Goal: Use online tool/utility: Use online tool/utility

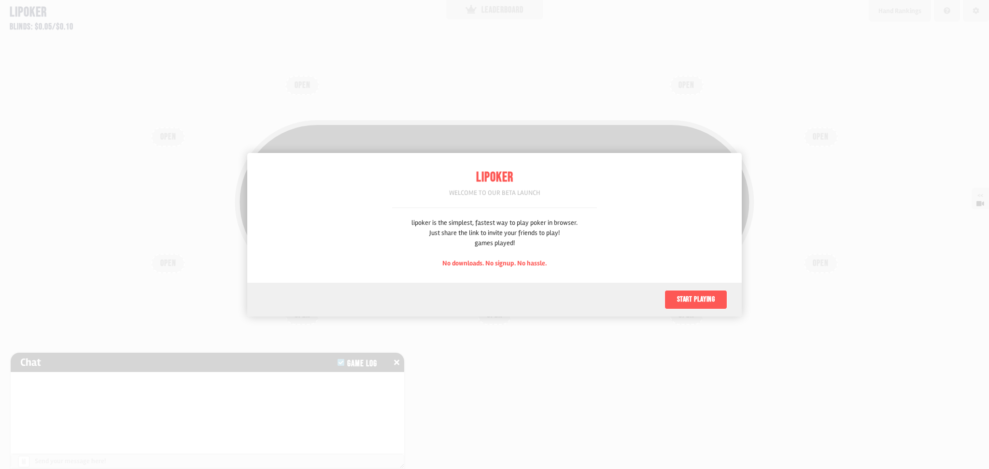
scroll to position [48, 0]
click at [686, 293] on button "Start playing" at bounding box center [695, 299] width 63 height 19
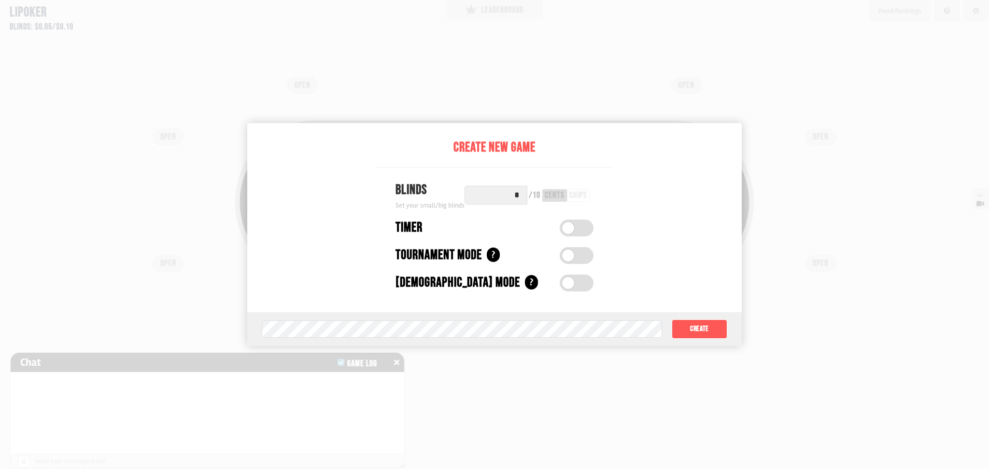
click at [568, 228] on span at bounding box center [568, 228] width 12 height 12
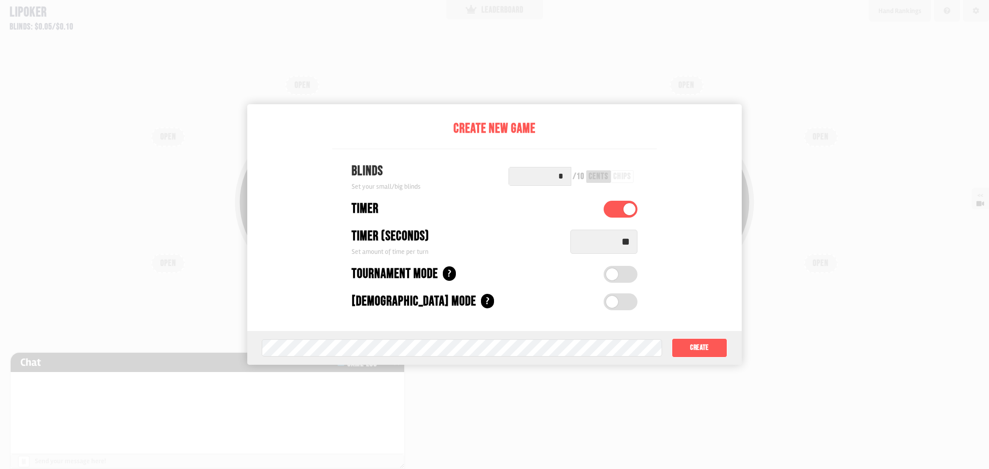
scroll to position [29, 0]
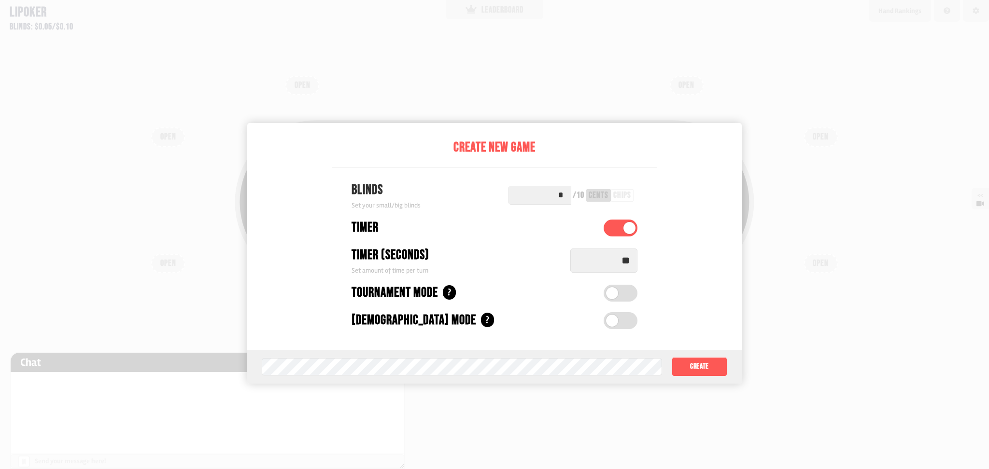
click at [620, 264] on input "**" at bounding box center [603, 261] width 67 height 24
click at [624, 264] on input "**" at bounding box center [603, 261] width 67 height 24
click at [629, 264] on input "**" at bounding box center [603, 261] width 67 height 24
type input "*"
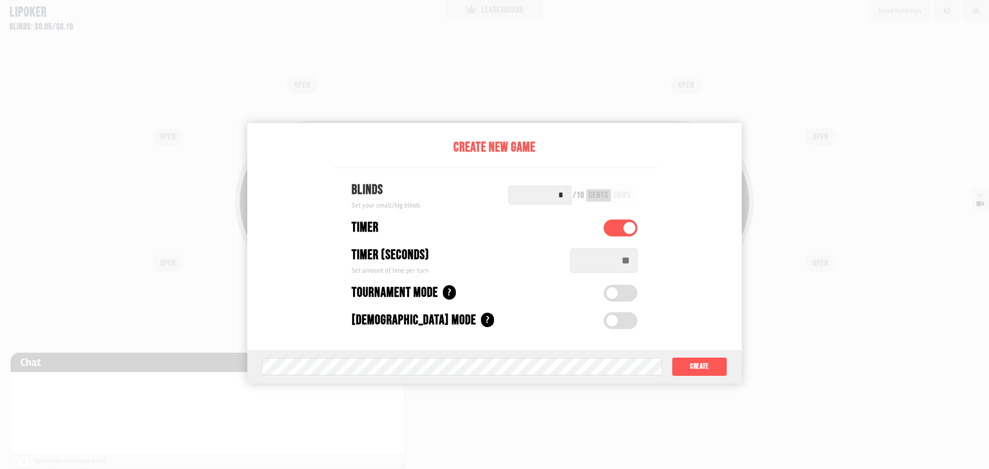
drag, startPoint x: 630, startPoint y: 264, endPoint x: 622, endPoint y: 265, distance: 7.8
click at [628, 265] on input at bounding box center [603, 261] width 67 height 24
type input "**"
click at [728, 81] on div at bounding box center [494, 234] width 989 height 469
drag, startPoint x: 632, startPoint y: 283, endPoint x: 630, endPoint y: 306, distance: 22.7
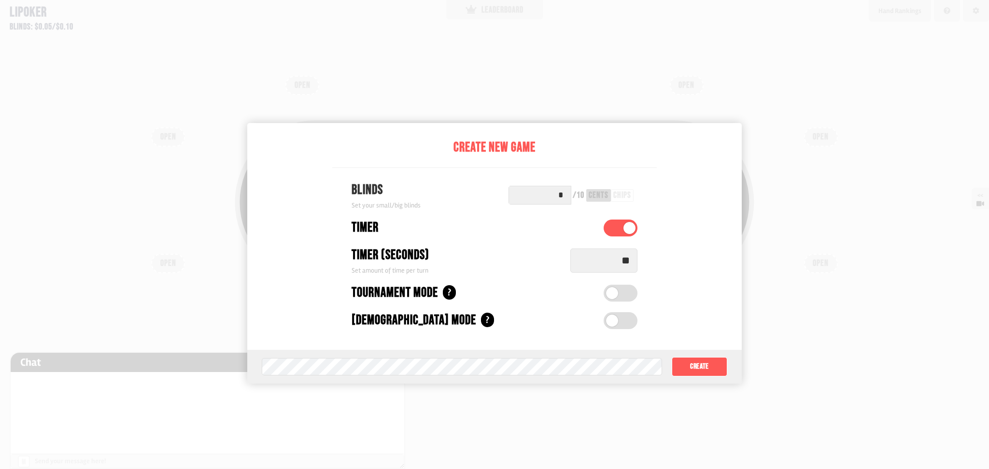
click at [630, 289] on div "Create New Game Blinds Set your small/big blinds * / 10 cents chips Timer Timer…" at bounding box center [494, 236] width 324 height 227
click at [630, 306] on div "Tournament Mode ? Automatic Buy-in (dollars) Set automatic buy-in amount ***** …" at bounding box center [494, 294] width 324 height 28
click at [748, 96] on div at bounding box center [494, 234] width 989 height 469
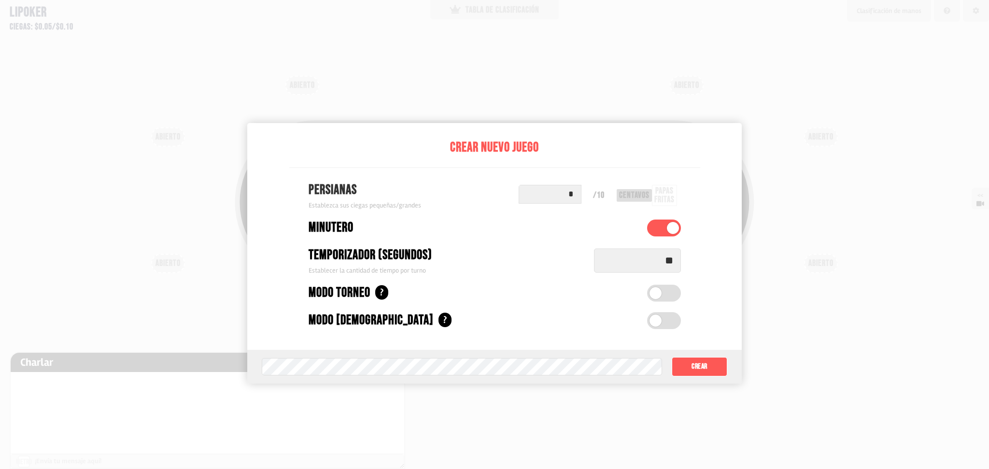
click at [661, 290] on span at bounding box center [655, 293] width 12 height 12
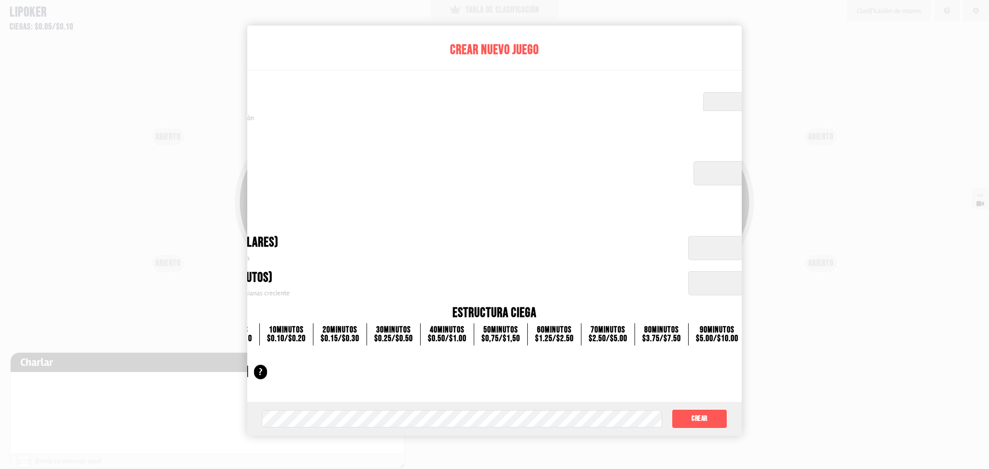
scroll to position [97, 0]
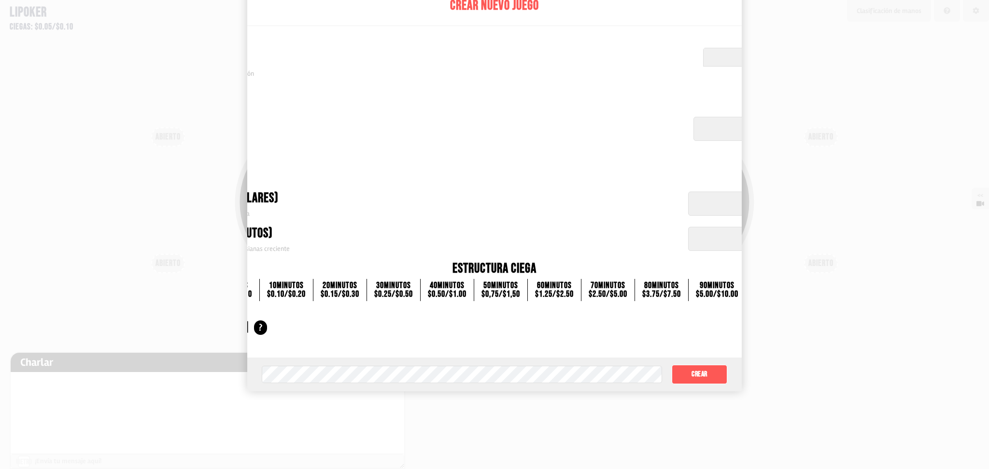
click at [792, 295] on font ">" at bounding box center [795, 291] width 6 height 19
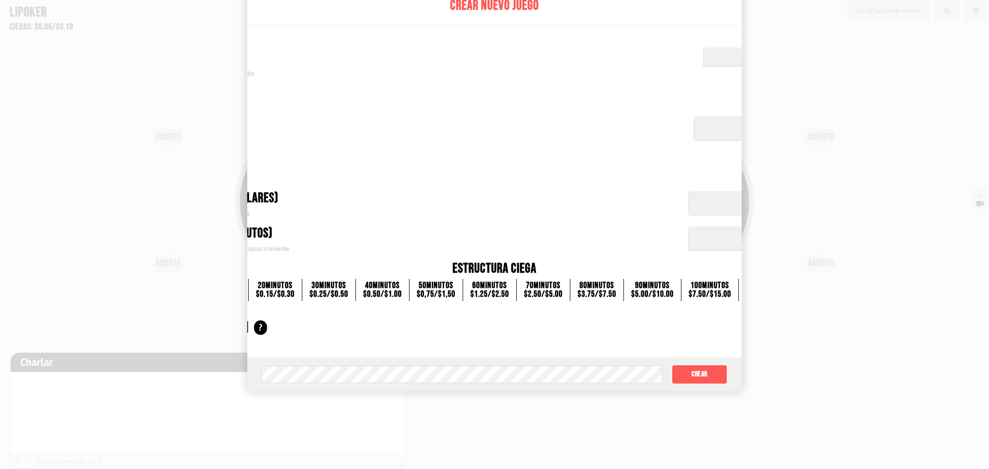
click at [792, 295] on font ">" at bounding box center [795, 291] width 6 height 19
click at [780, 287] on div at bounding box center [494, 234] width 989 height 469
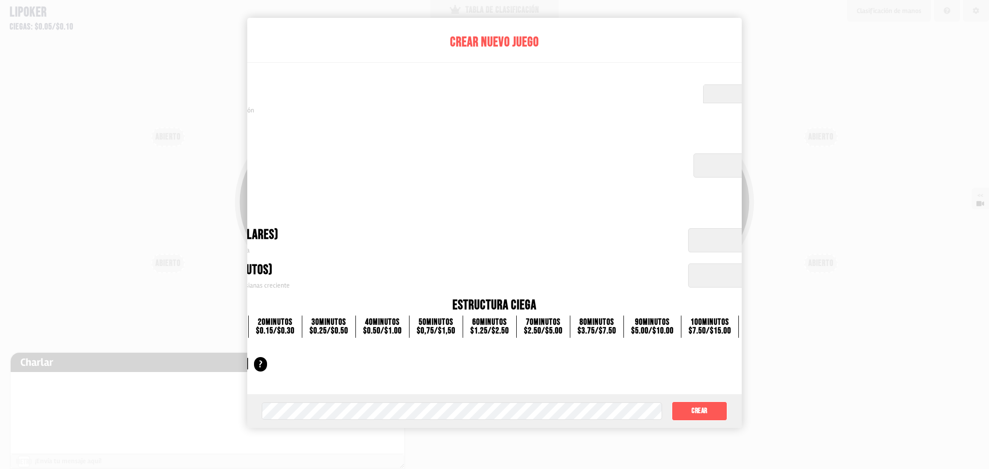
scroll to position [32, 0]
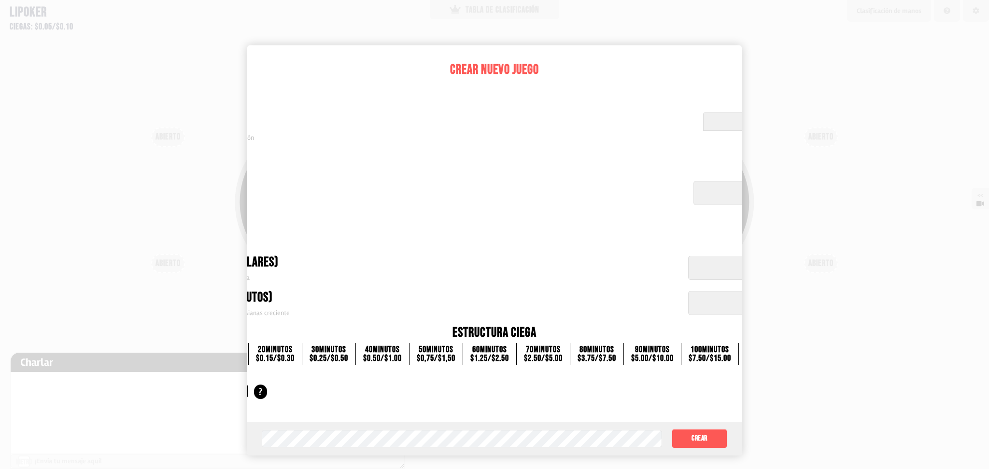
click at [906, 201] on div at bounding box center [494, 234] width 989 height 469
drag, startPoint x: 773, startPoint y: 159, endPoint x: 845, endPoint y: 219, distance: 92.9
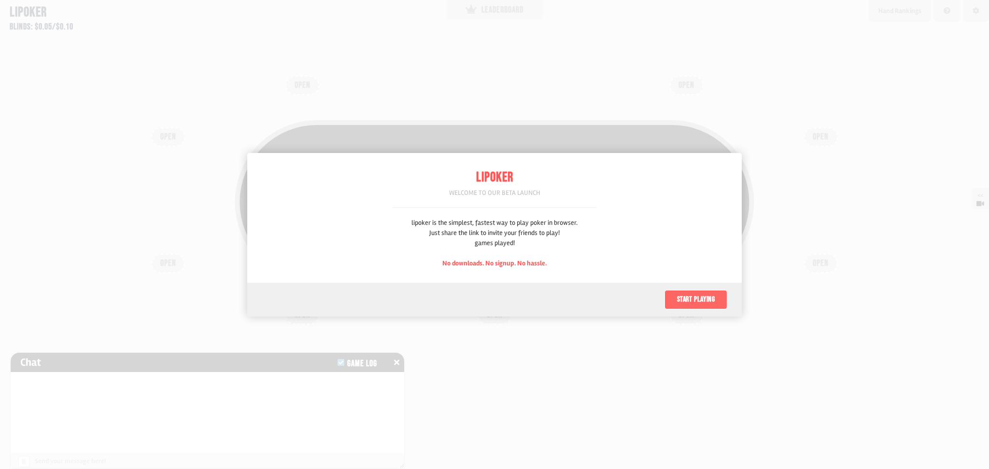
scroll to position [48, 0]
click at [689, 295] on button "Start playing" at bounding box center [695, 299] width 63 height 19
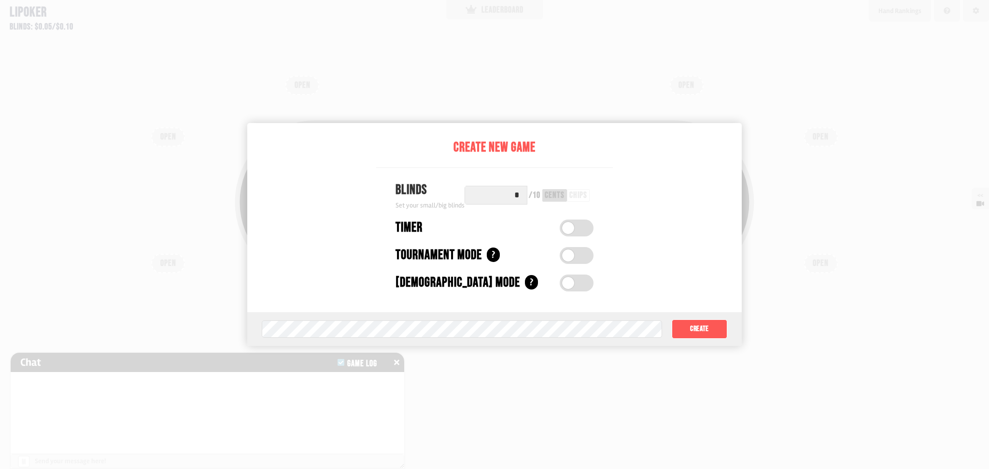
click at [506, 195] on input "*" at bounding box center [495, 195] width 63 height 19
click at [572, 223] on label at bounding box center [576, 228] width 34 height 17
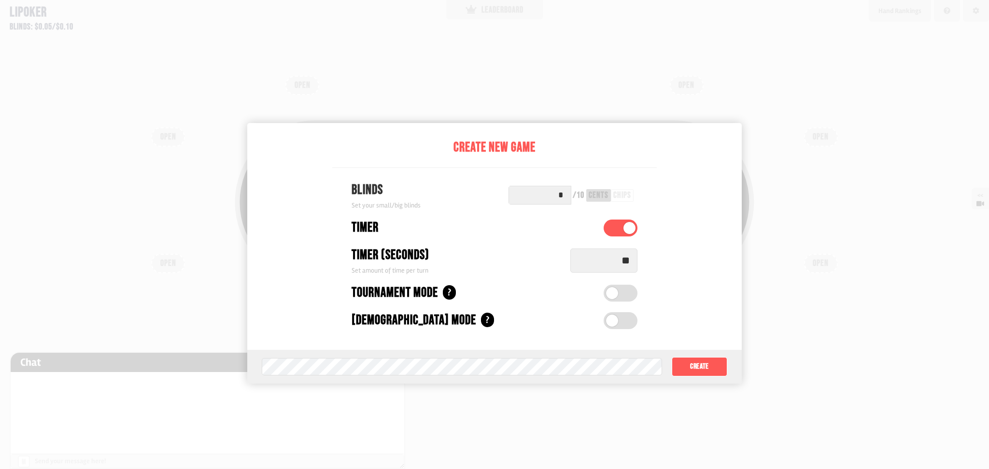
click at [645, 265] on div "Timer (seconds) Set amount of time per turn **" at bounding box center [494, 260] width 324 height 30
click at [626, 262] on input "**" at bounding box center [603, 261] width 67 height 24
type input "**"
click at [635, 292] on label at bounding box center [620, 293] width 34 height 17
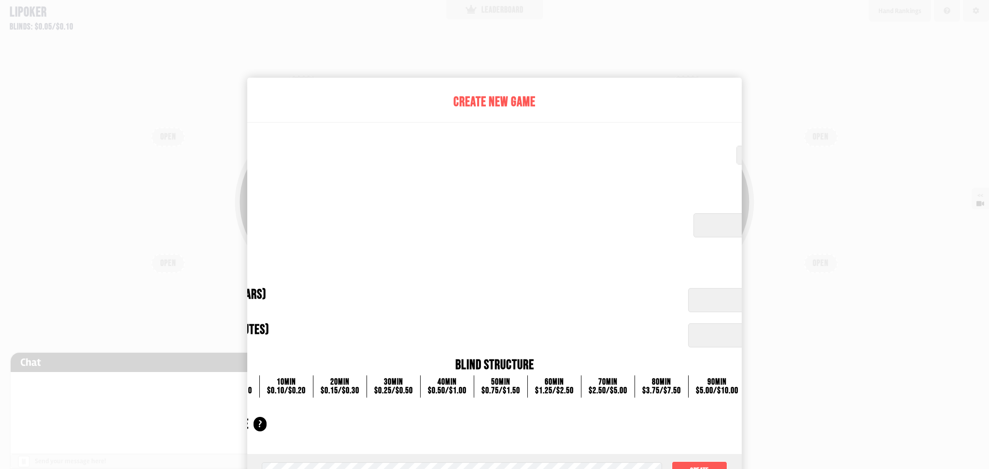
click at [851, 275] on div at bounding box center [494, 234] width 989 height 469
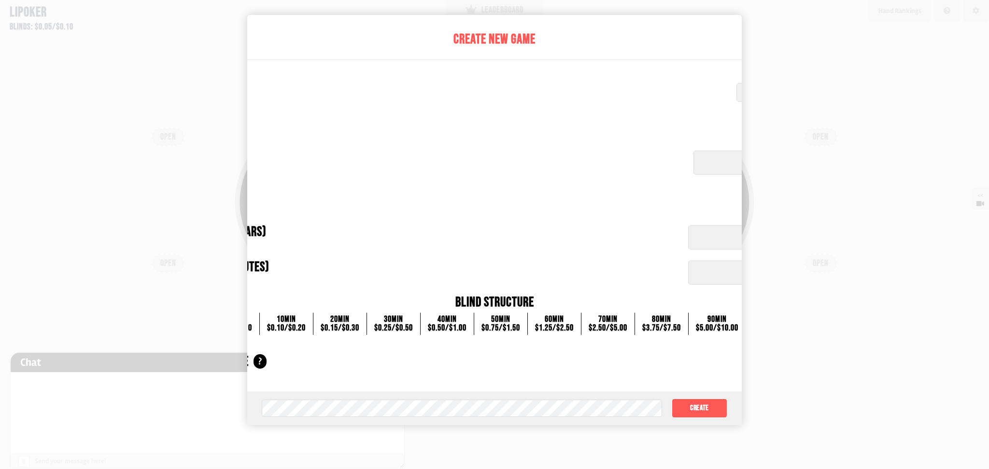
scroll to position [97, 0]
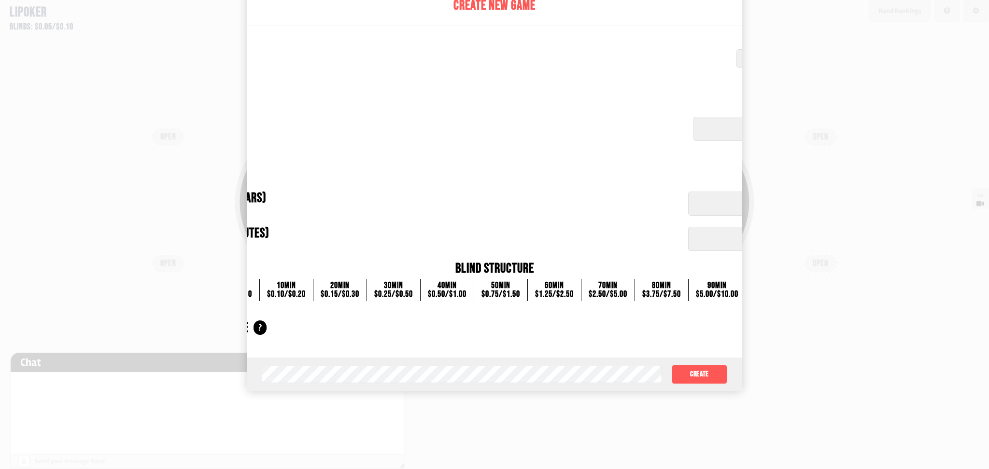
click at [699, 211] on input "*****" at bounding box center [771, 204] width 167 height 24
click at [599, 243] on div "Increasing Blinds (minutes) Set increasing blinds time interval" at bounding box center [406, 238] width 545 height 30
drag, startPoint x: 891, startPoint y: 245, endPoint x: 366, endPoint y: 434, distance: 557.8
click at [363, 443] on div at bounding box center [494, 234] width 989 height 469
drag, startPoint x: 458, startPoint y: 292, endPoint x: 544, endPoint y: 296, distance: 86.5
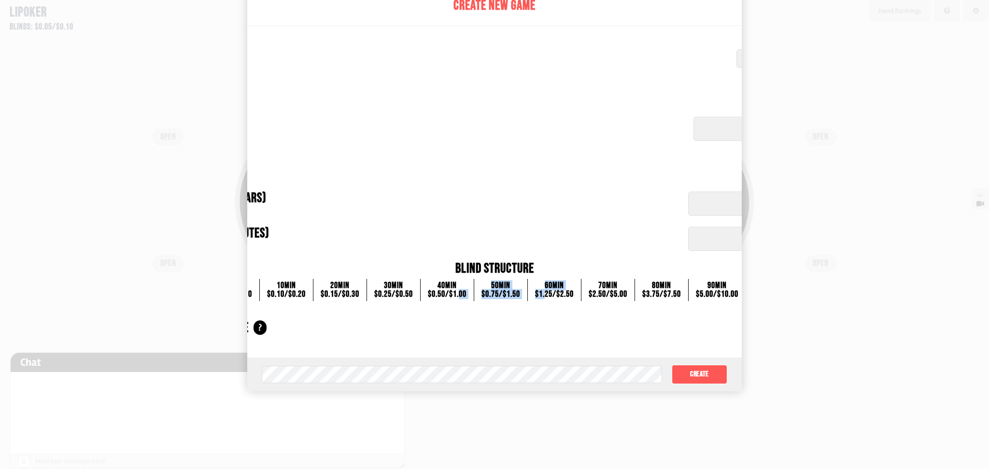
click at [545, 296] on div "0 min $0.05 / $0.10 10 min $0.10 / $0.20 20 min $0.15 / $0.30 30 min $0.25 / $0…" at bounding box center [494, 290] width 577 height 22
click at [536, 297] on div "$1.25 / $2.50" at bounding box center [554, 294] width 39 height 9
click at [546, 287] on div "60 min" at bounding box center [554, 285] width 39 height 9
click at [420, 298] on div "40 min $0.50 / $1.00" at bounding box center [447, 290] width 54 height 22
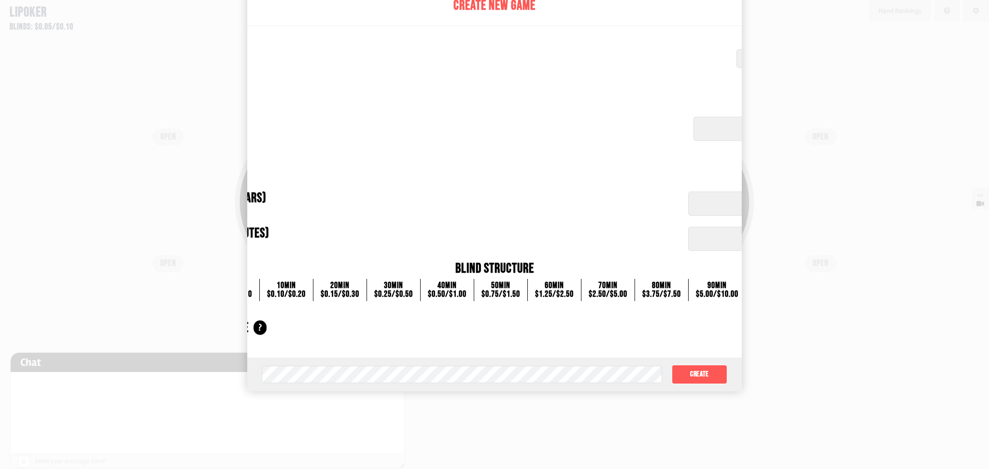
drag, startPoint x: 370, startPoint y: 287, endPoint x: 298, endPoint y: 293, distance: 71.7
click at [366, 288] on div "30 min $0.25 / $0.50" at bounding box center [393, 290] width 54 height 22
click at [298, 293] on div "$0.10 / $0.20" at bounding box center [286, 294] width 39 height 9
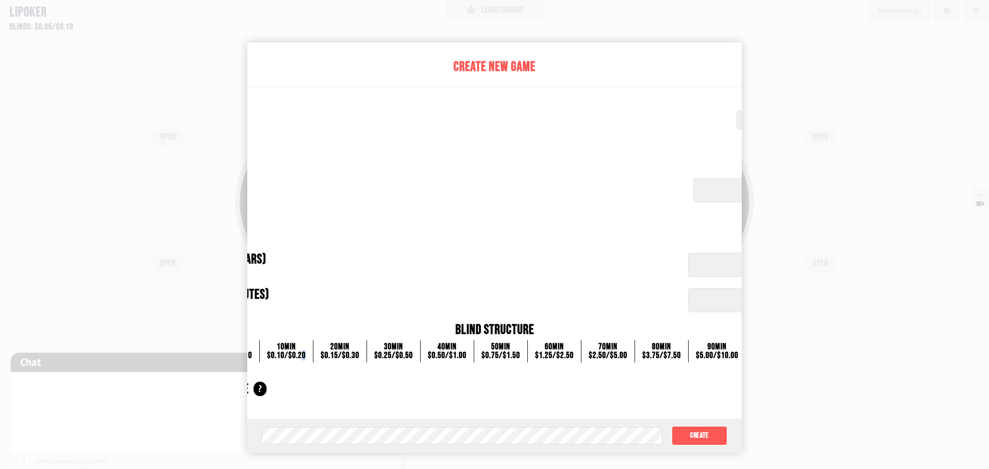
scroll to position [0, 0]
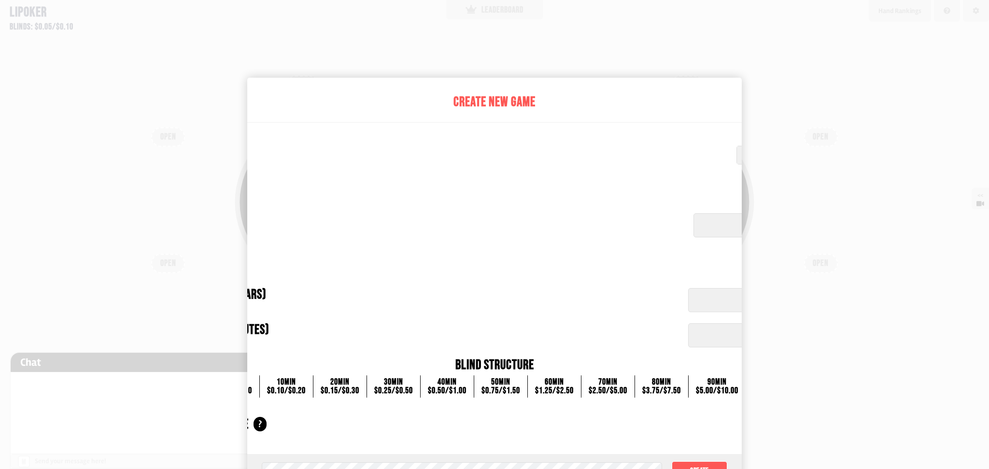
drag, startPoint x: 484, startPoint y: 153, endPoint x: 504, endPoint y: 102, distance: 55.3
click at [485, 146] on div "Blinds Set your initial small/big blinds Blind structure shown below * / 10 cen…" at bounding box center [495, 155] width 780 height 41
click at [504, 102] on div "Create New Game" at bounding box center [495, 102] width 780 height 20
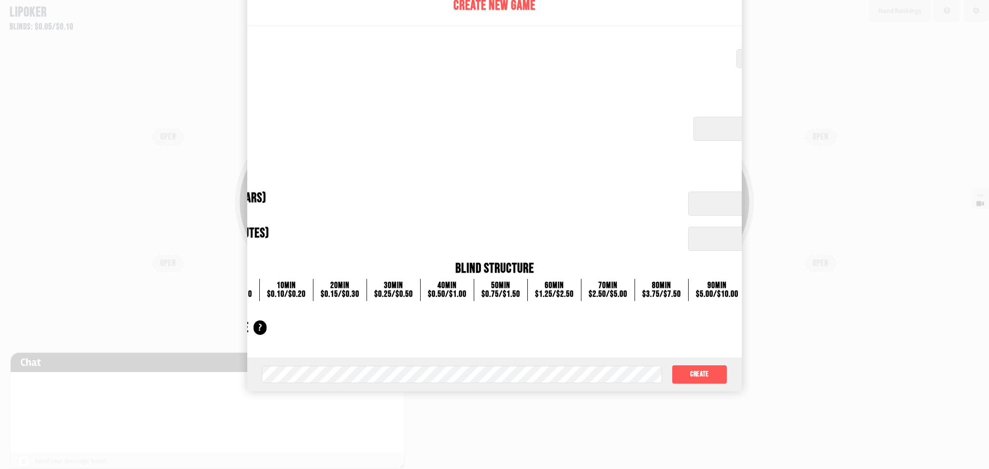
drag, startPoint x: 720, startPoint y: 386, endPoint x: 713, endPoint y: 374, distance: 13.6
click at [720, 385] on div "Game password (optional) Create" at bounding box center [494, 375] width 494 height 34
click at [712, 373] on button "Create" at bounding box center [699, 374] width 56 height 19
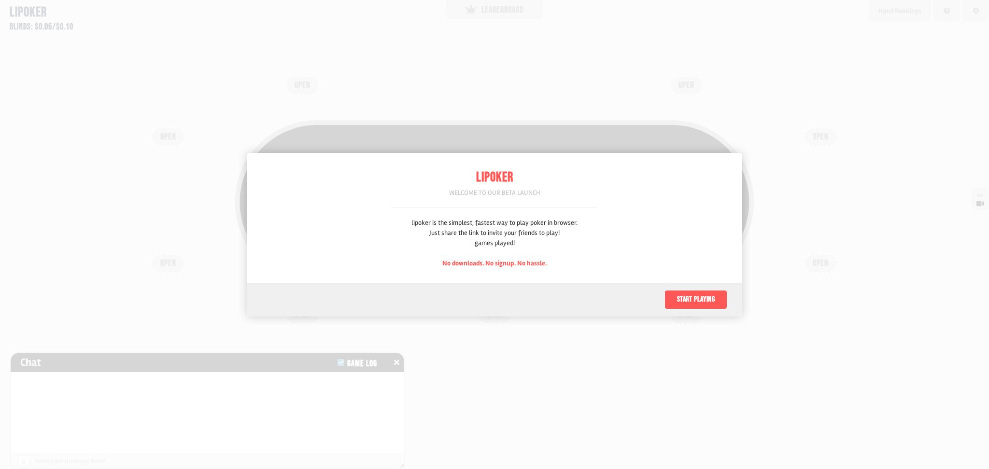
scroll to position [48, 0]
click at [693, 305] on button "Start playing" at bounding box center [695, 299] width 63 height 19
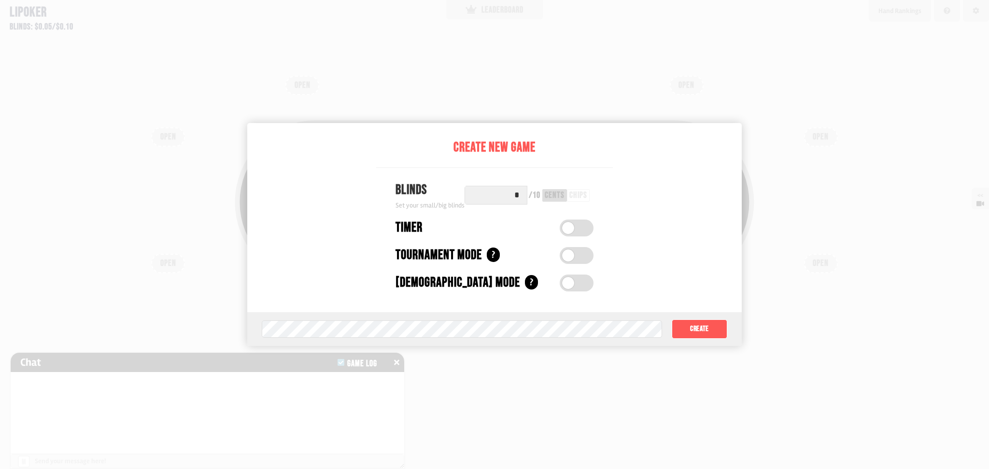
click at [523, 198] on input "*" at bounding box center [495, 195] width 63 height 19
click at [565, 233] on span at bounding box center [568, 228] width 12 height 12
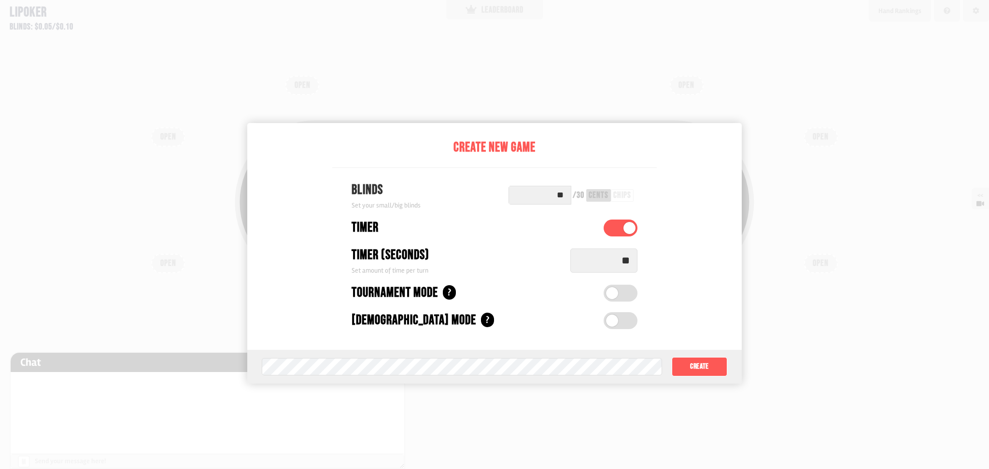
click at [570, 196] on input "**" at bounding box center [539, 195] width 63 height 19
type input "*"
click at [622, 329] on div "[DEMOGRAPHIC_DATA] Mode ?" at bounding box center [494, 320] width 324 height 20
click at [705, 362] on button "Create" at bounding box center [699, 366] width 56 height 19
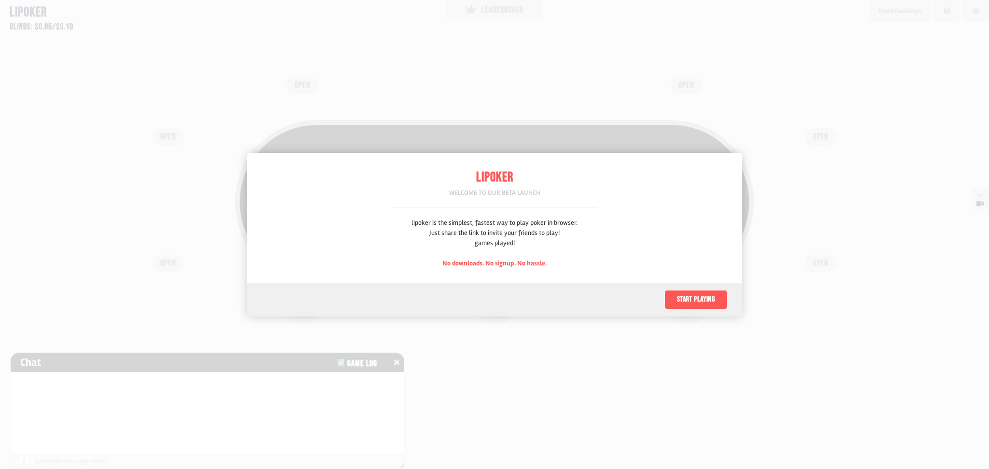
scroll to position [48, 0]
click at [712, 300] on button "Start playing" at bounding box center [695, 299] width 63 height 19
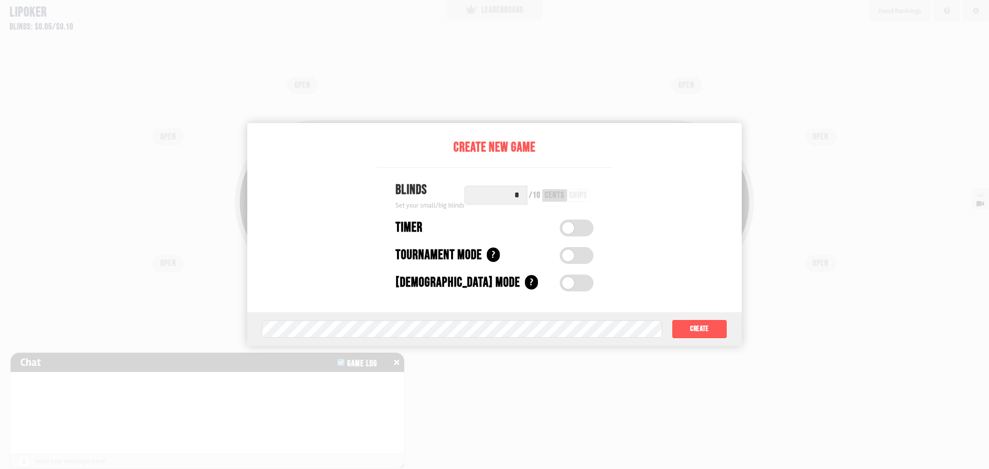
click at [520, 196] on input "*" at bounding box center [495, 195] width 63 height 19
type input "*"
click at [582, 233] on label at bounding box center [575, 228] width 34 height 17
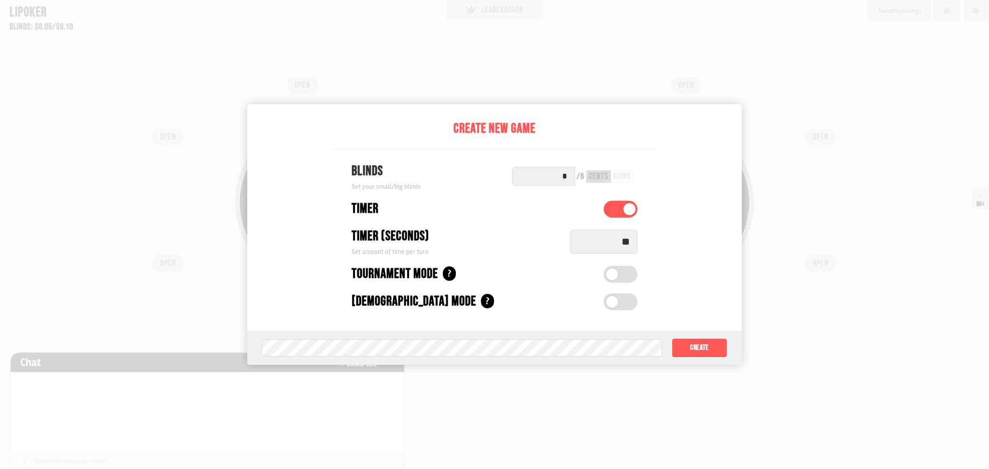
scroll to position [29, 0]
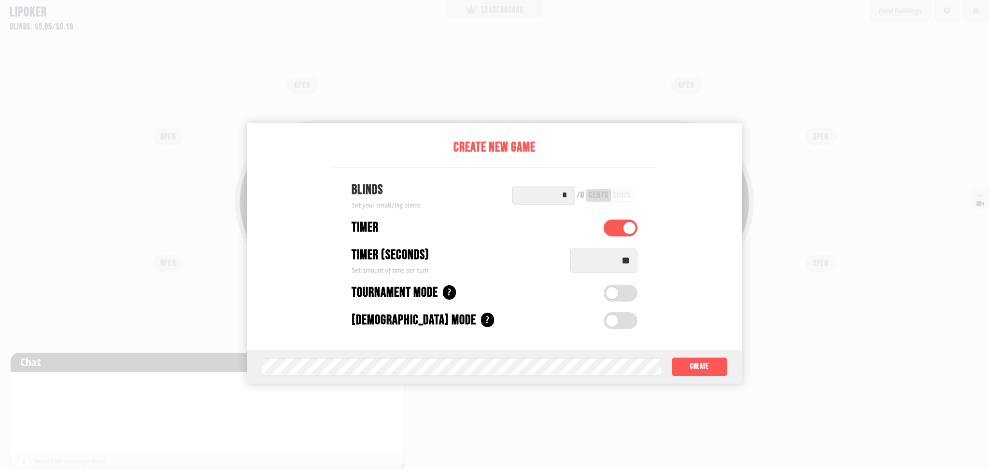
click at [608, 261] on input "**" at bounding box center [603, 261] width 67 height 24
click at [651, 263] on div "Timer (seconds) Set amount of time per turn **" at bounding box center [494, 260] width 324 height 30
click at [637, 263] on input "**" at bounding box center [603, 261] width 67 height 24
type input "*"
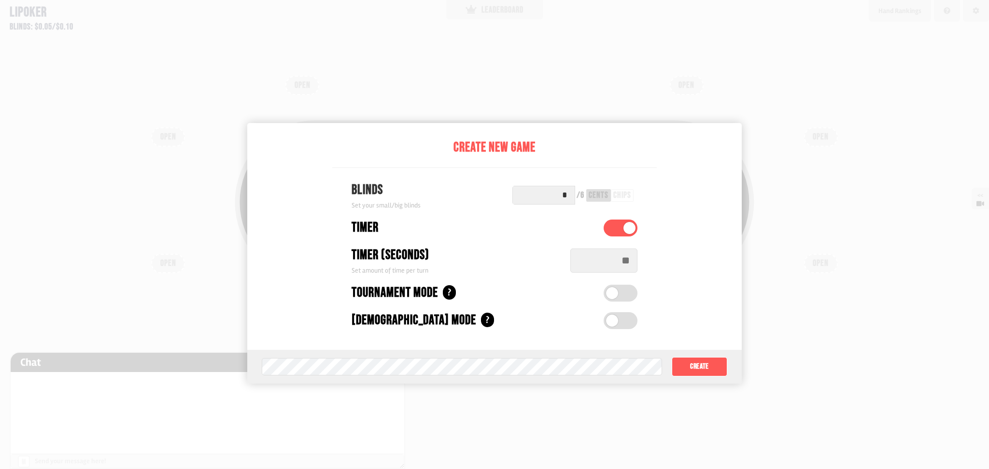
click at [639, 330] on div "[DEMOGRAPHIC_DATA] Mode ?" at bounding box center [494, 320] width 324 height 20
click at [629, 322] on label at bounding box center [620, 320] width 34 height 17
click at [705, 367] on button "Create" at bounding box center [699, 366] width 56 height 19
